Goal: Entertainment & Leisure: Consume media (video, audio)

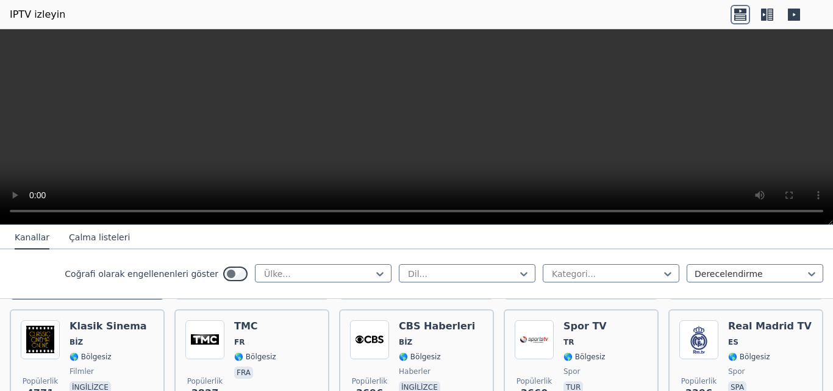
scroll to position [244, 0]
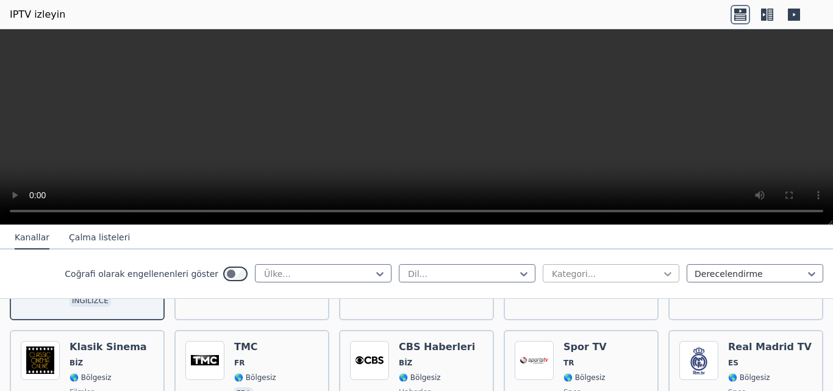
click at [664, 275] on icon at bounding box center [667, 274] width 7 height 4
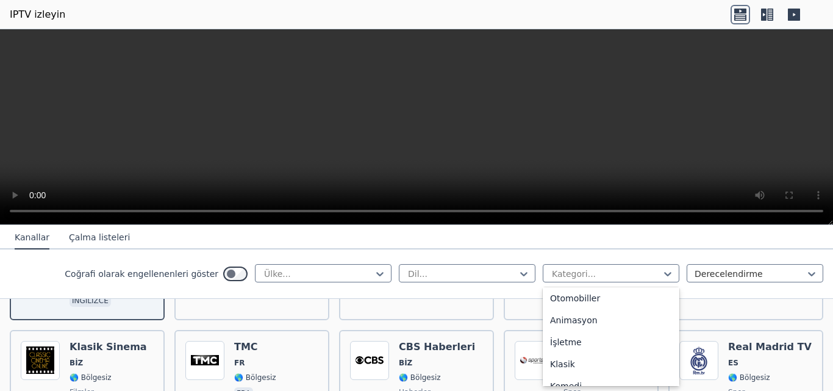
scroll to position [0, 0]
click at [584, 299] on font "Tüm kategoriler" at bounding box center [583, 301] width 67 height 10
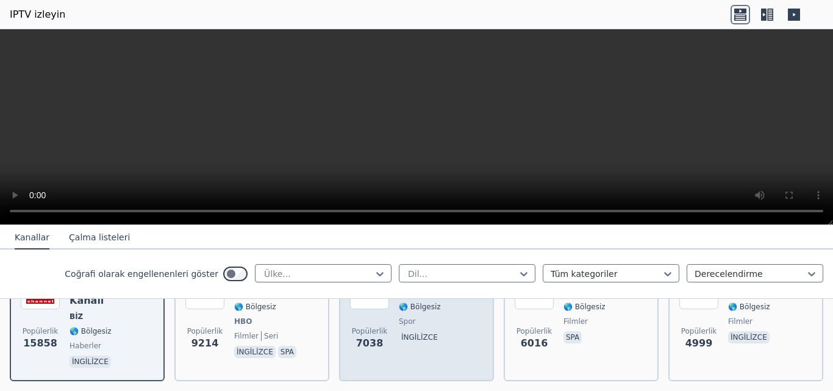
scroll to position [122, 0]
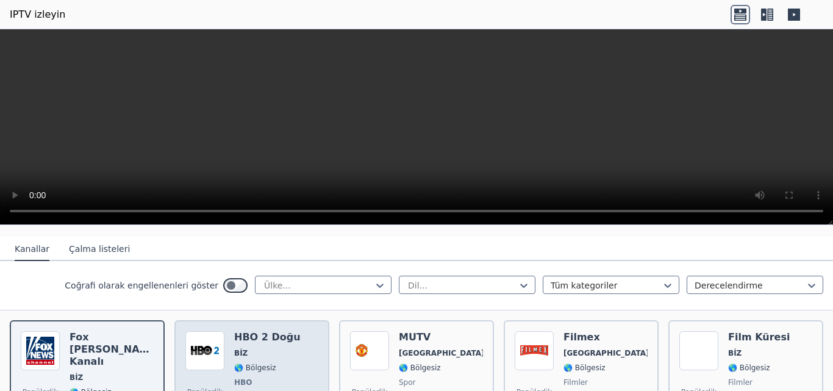
click at [208, 349] on img at bounding box center [204, 350] width 39 height 39
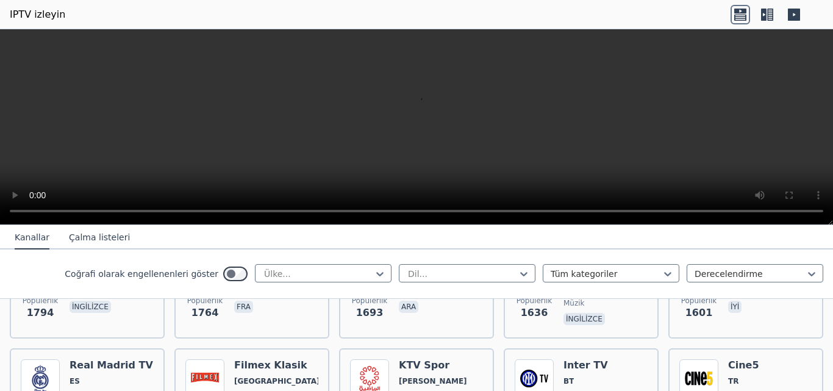
scroll to position [975, 0]
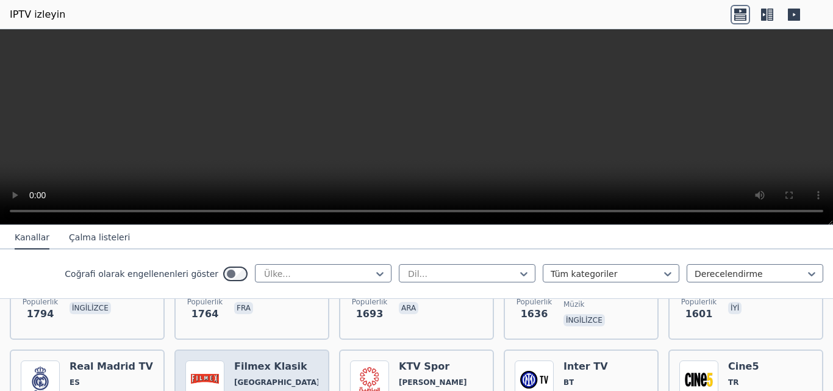
click at [255, 360] on font "Filmex Klasik" at bounding box center [270, 366] width 73 height 12
click at [254, 360] on font "Filmex Klasik" at bounding box center [270, 366] width 73 height 12
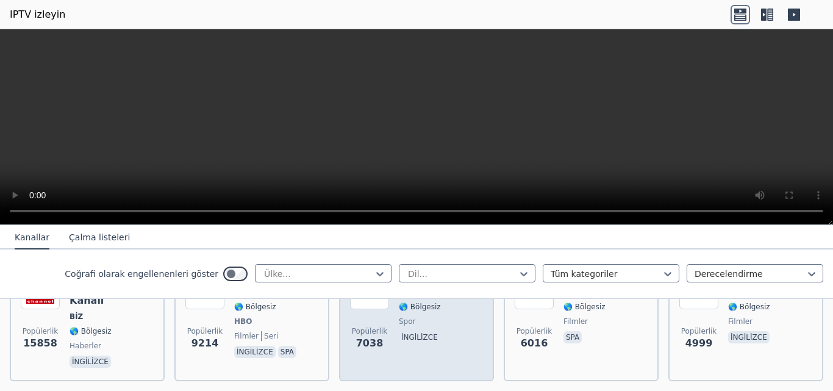
scroll to position [122, 0]
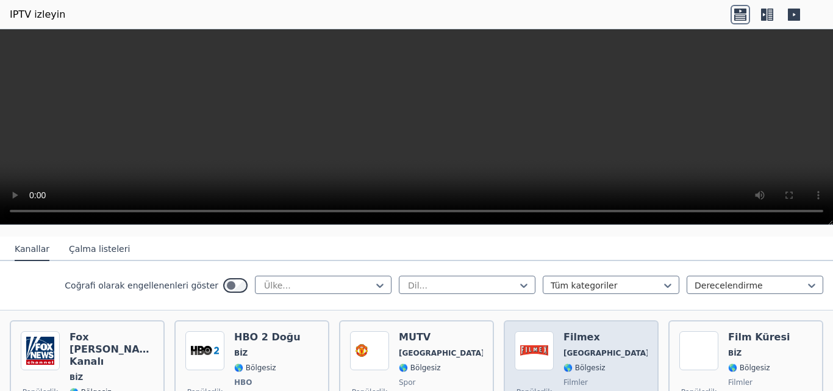
click at [569, 340] on font "Filmex" at bounding box center [581, 337] width 37 height 12
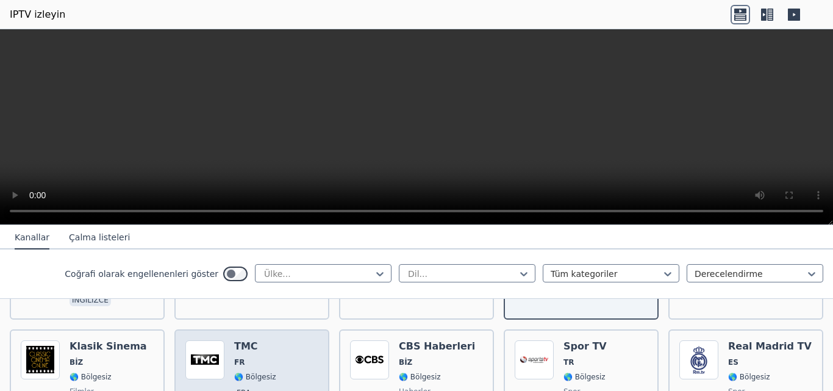
scroll to position [244, 0]
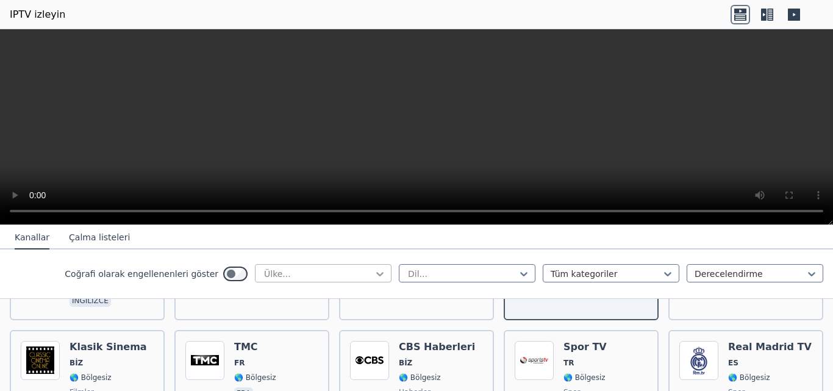
click at [374, 269] on icon at bounding box center [380, 274] width 12 height 12
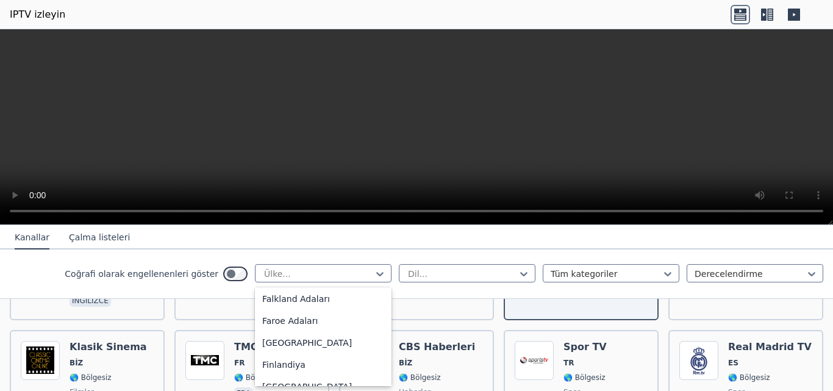
scroll to position [1402, 0]
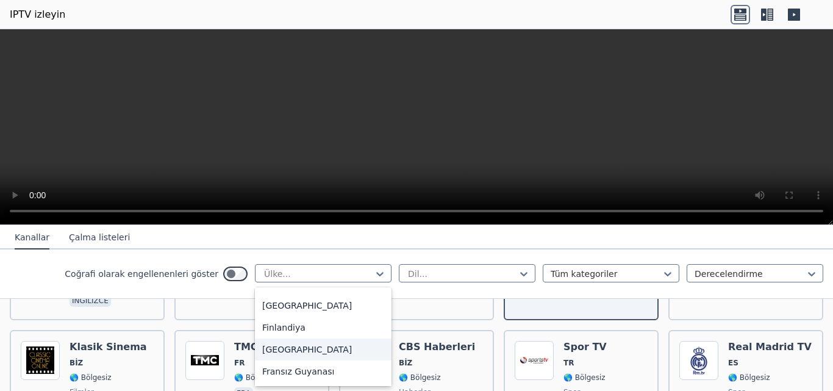
click at [282, 341] on div "[GEOGRAPHIC_DATA]" at bounding box center [323, 349] width 137 height 22
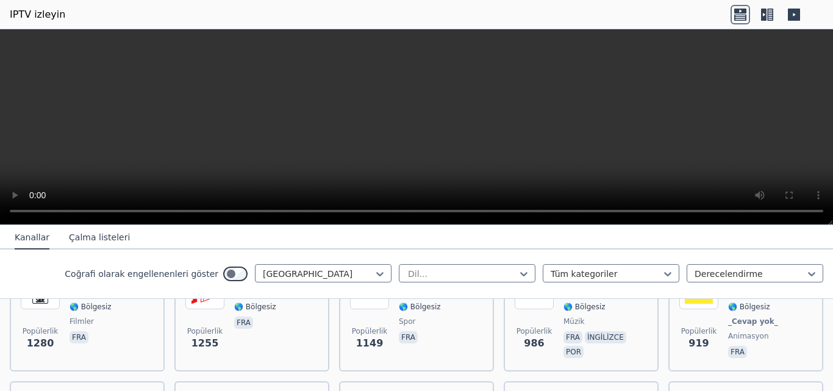
scroll to position [366, 0]
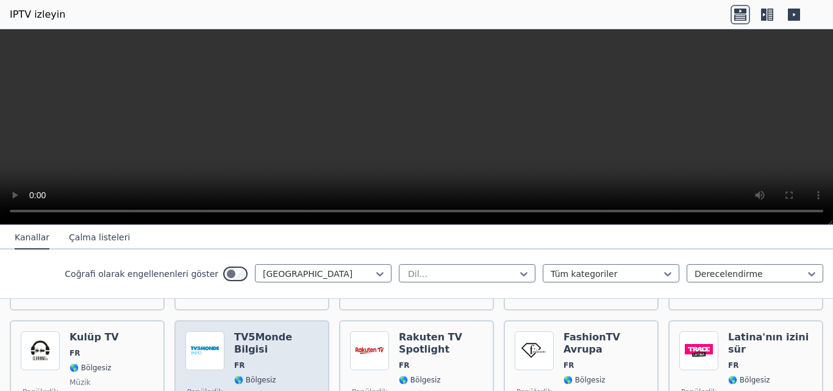
click at [244, 344] on div "TV5Monde Bilgisi FR 🌎 Bölgesiz haberler fra" at bounding box center [276, 382] width 84 height 102
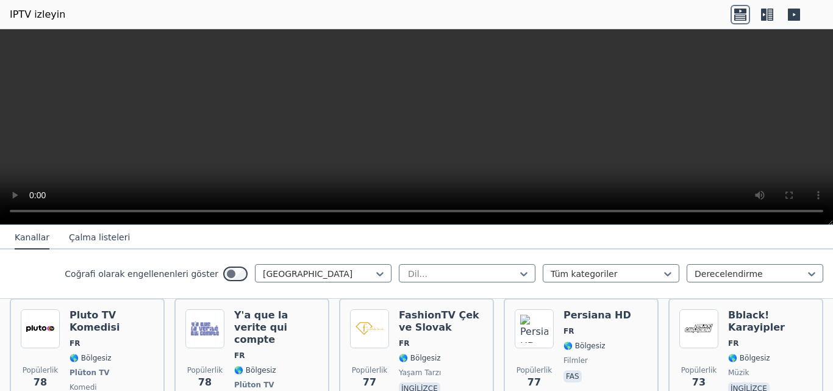
scroll to position [2499, 0]
